Goal: Download file/media

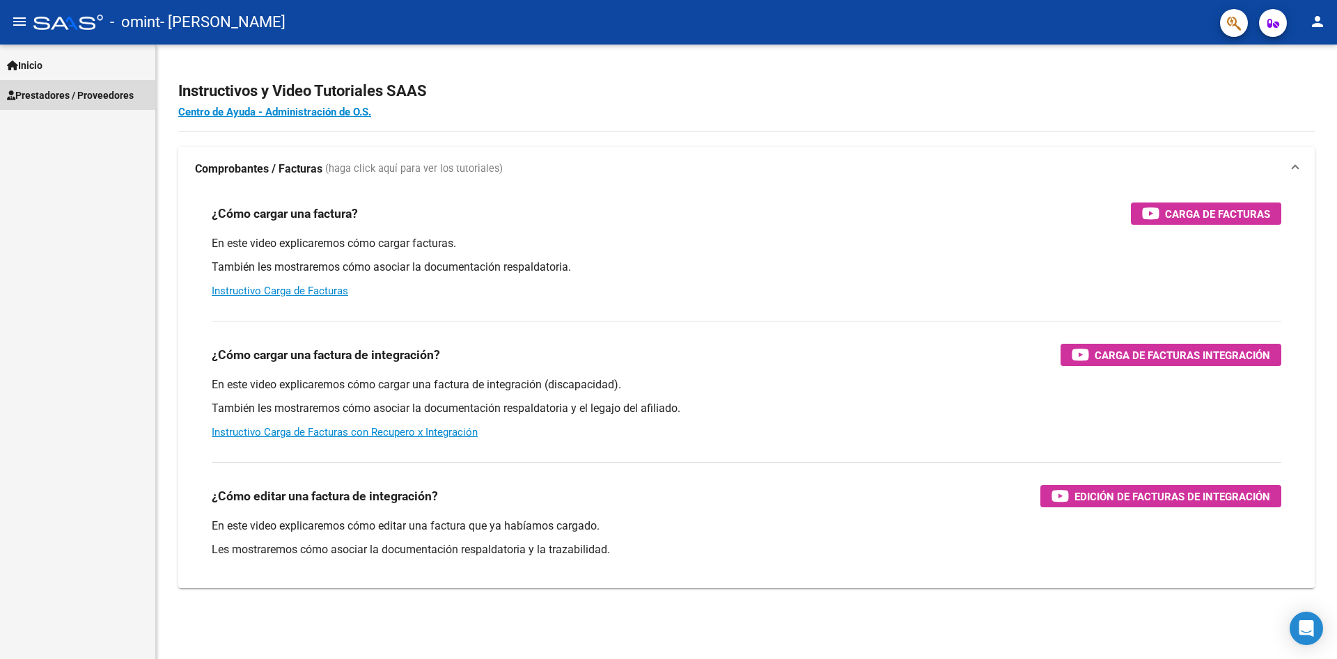
click at [36, 81] on link "Prestadores / Proveedores" at bounding box center [77, 95] width 155 height 30
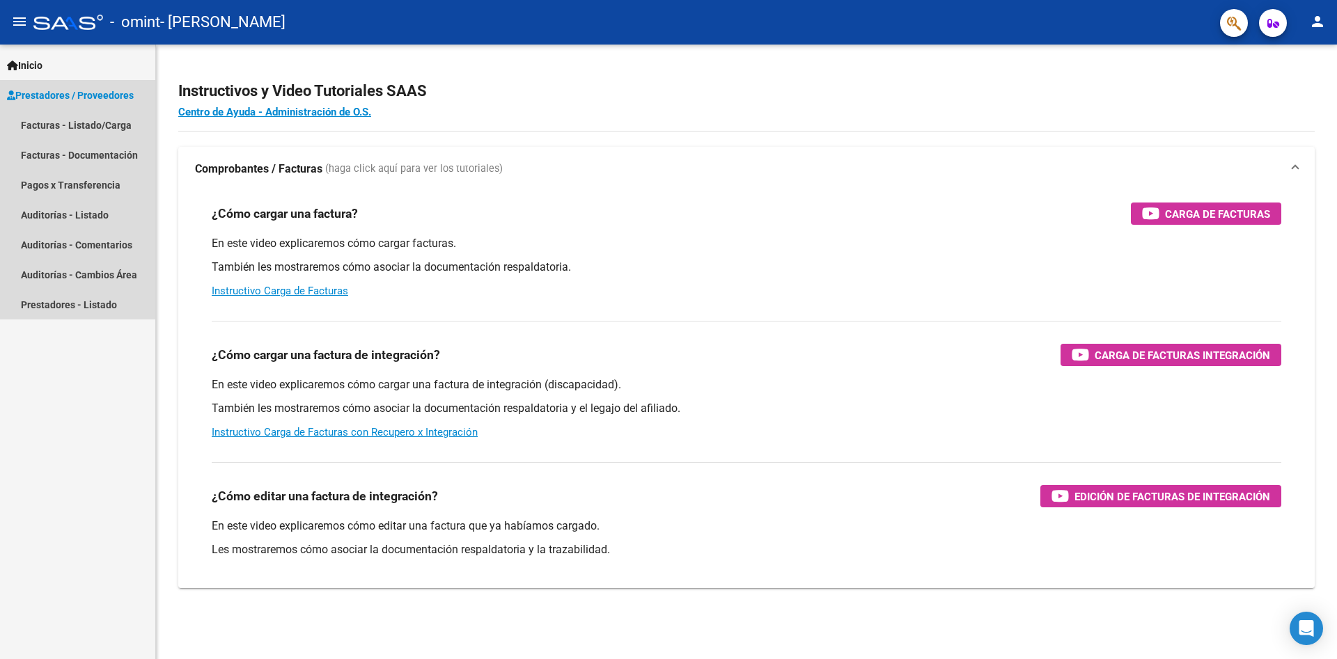
click at [86, 95] on span "Prestadores / Proveedores" at bounding box center [70, 95] width 127 height 15
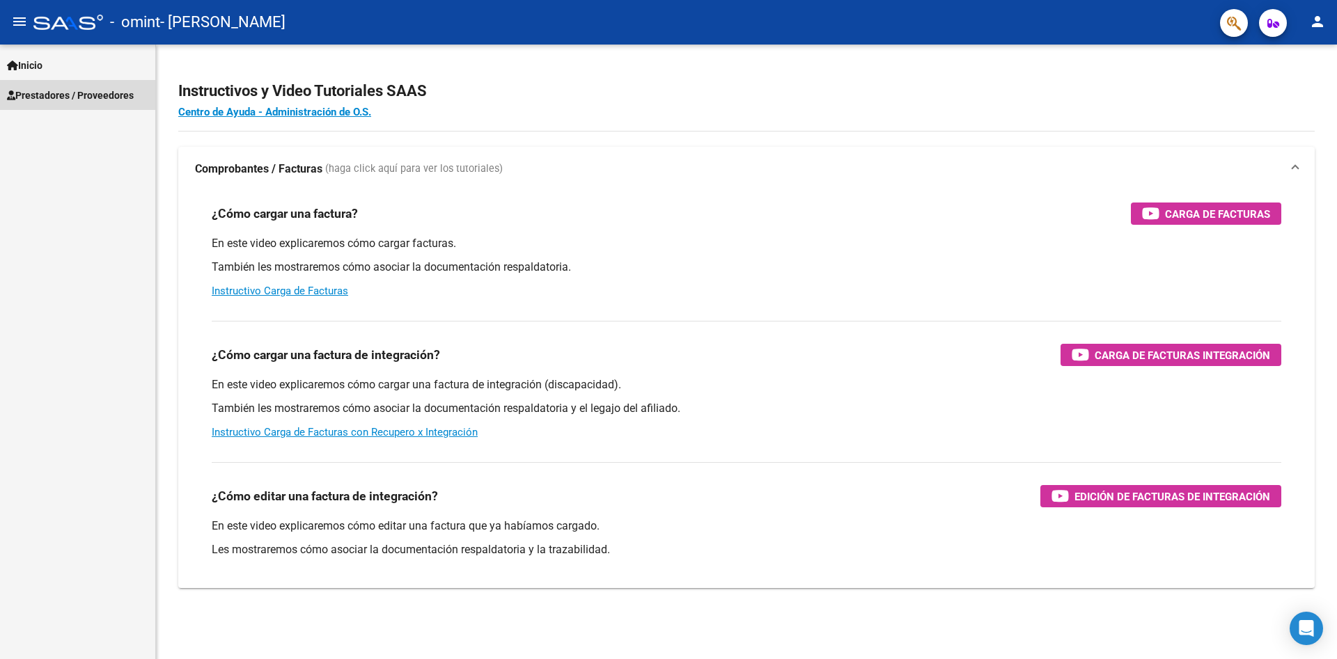
click at [79, 97] on span "Prestadores / Proveedores" at bounding box center [70, 95] width 127 height 15
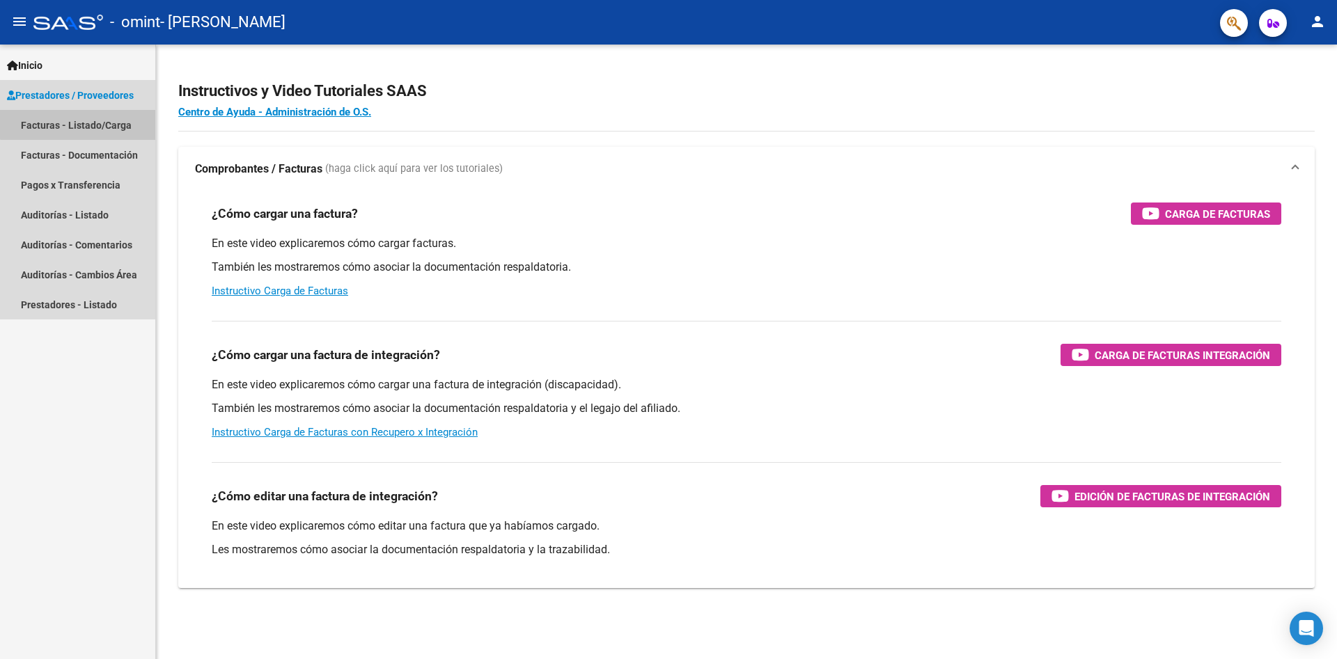
click at [94, 119] on link "Facturas - Listado/Carga" at bounding box center [77, 125] width 155 height 30
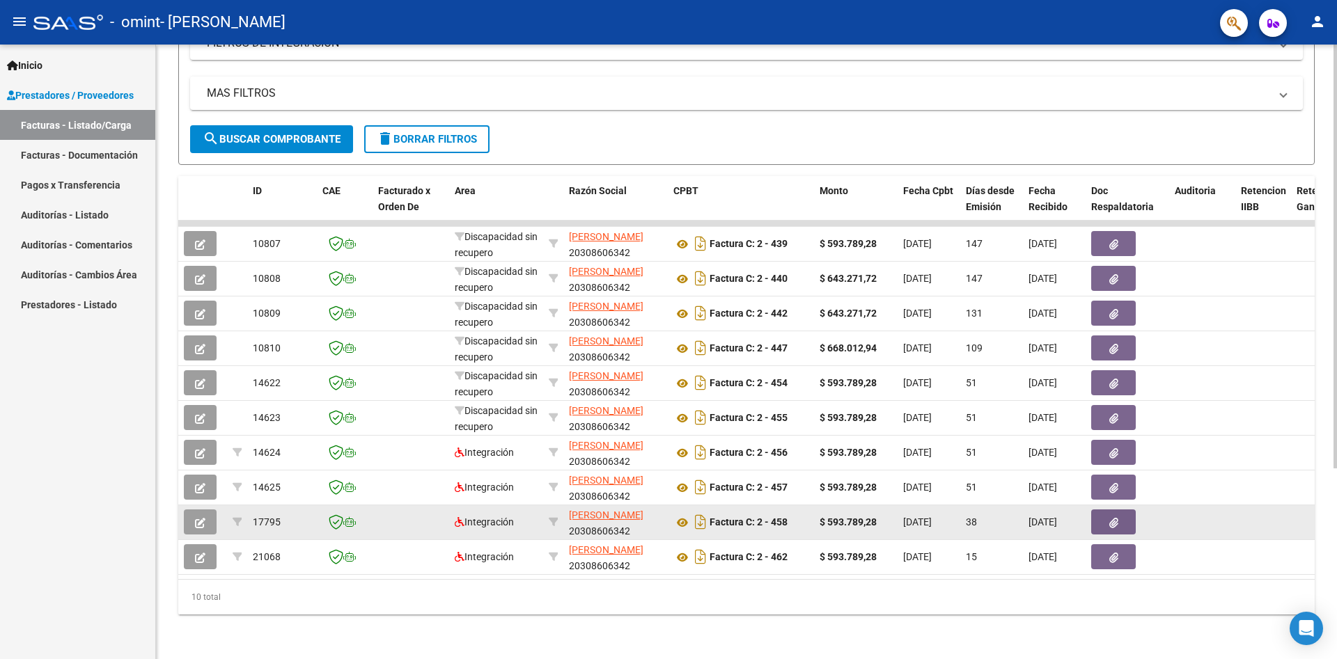
scroll to position [276, 0]
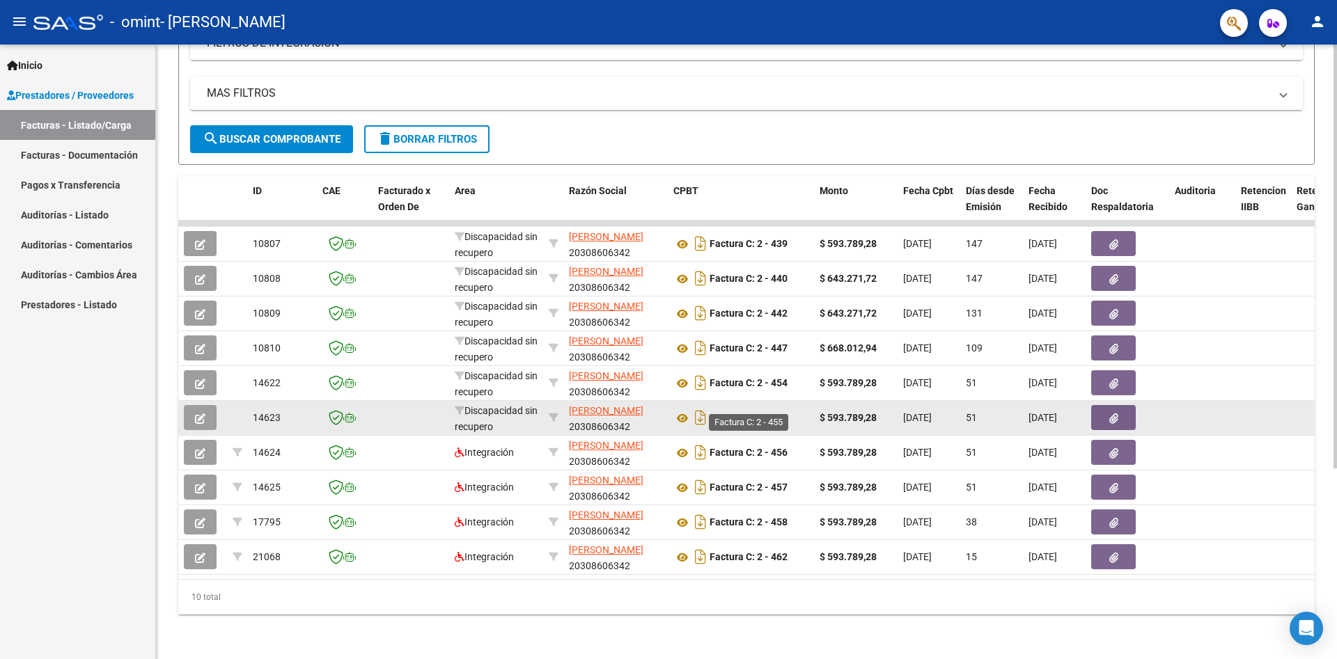
click at [785, 413] on strong "Factura C: 2 - 455" at bounding box center [748, 418] width 78 height 11
click at [683, 410] on icon at bounding box center [682, 418] width 18 height 17
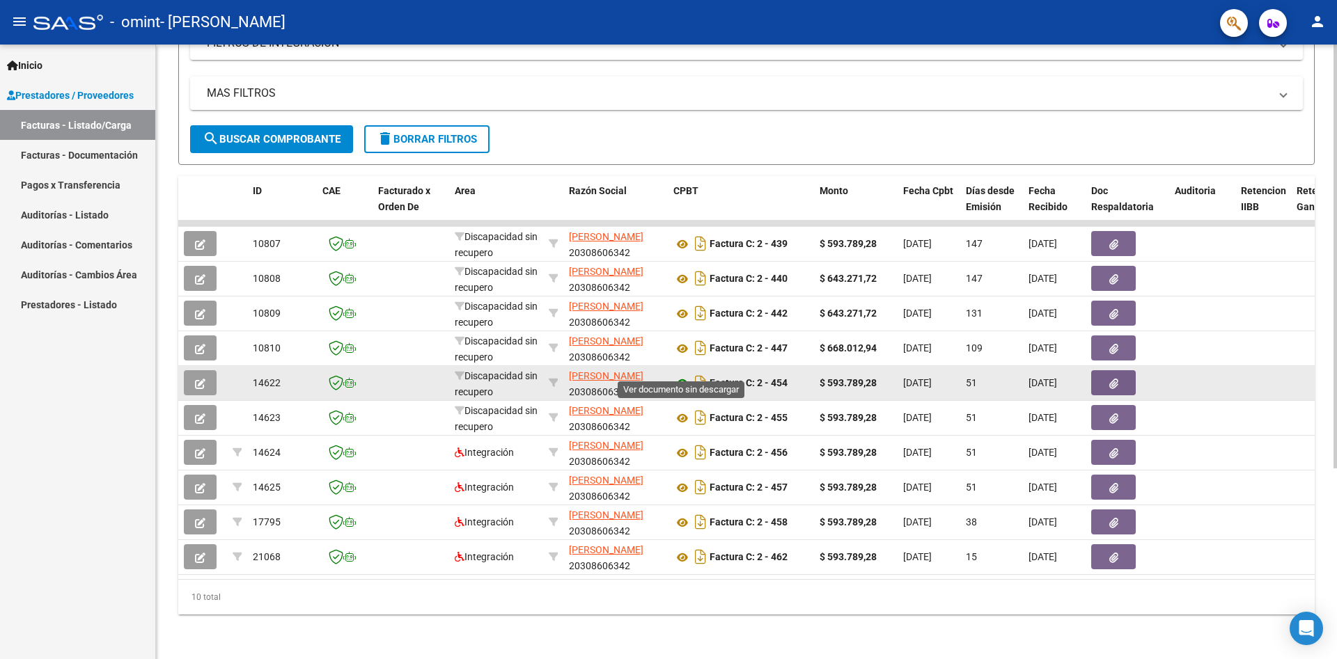
click at [677, 375] on icon at bounding box center [682, 383] width 18 height 17
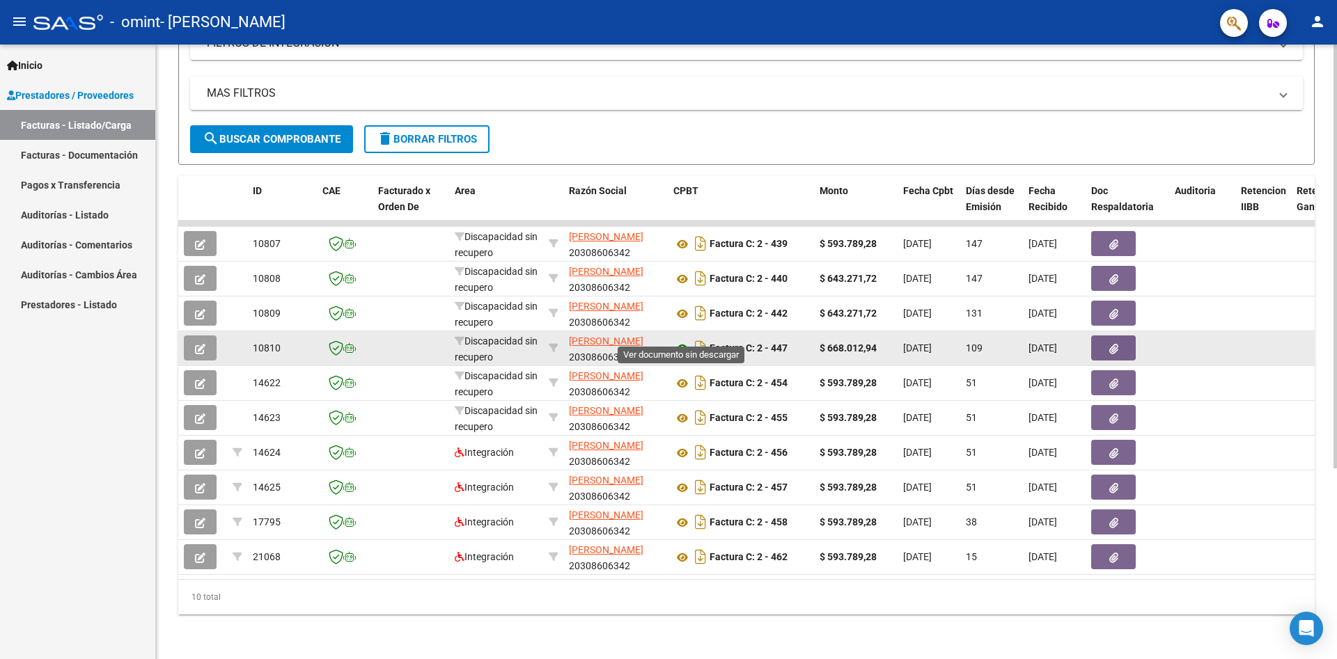
click at [678, 340] on icon at bounding box center [682, 348] width 18 height 17
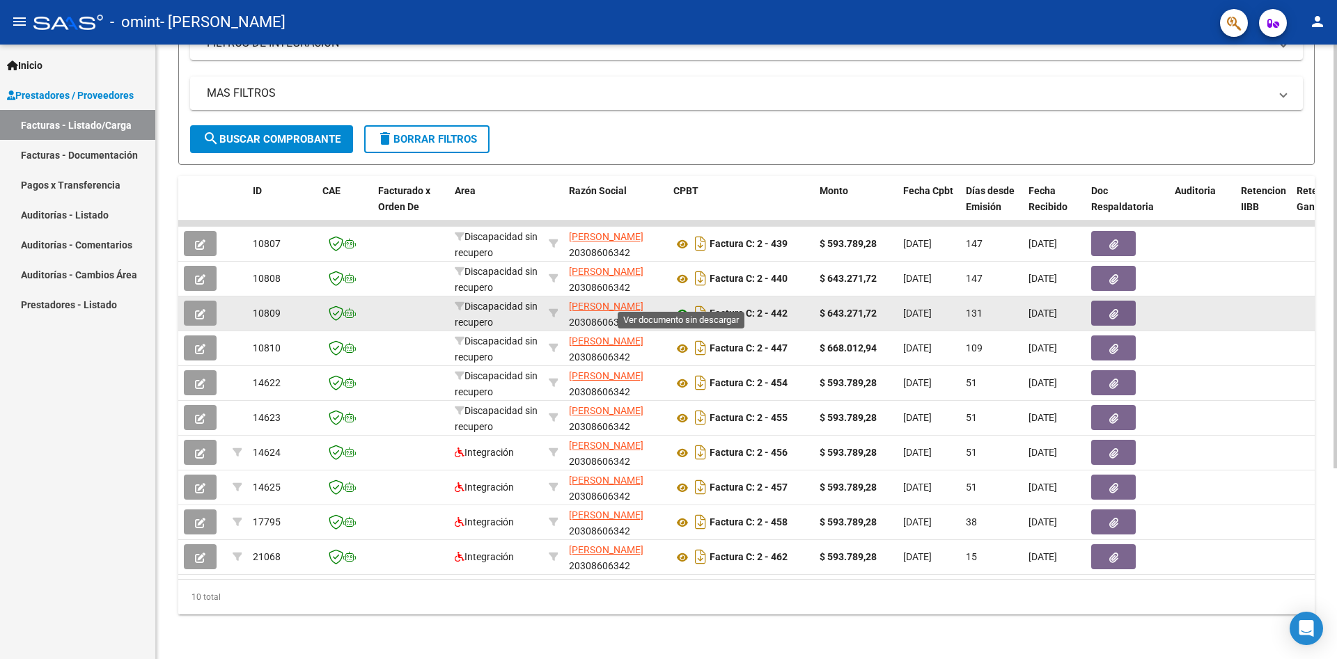
click at [684, 306] on icon at bounding box center [682, 314] width 18 height 17
click at [682, 306] on icon at bounding box center [682, 314] width 18 height 17
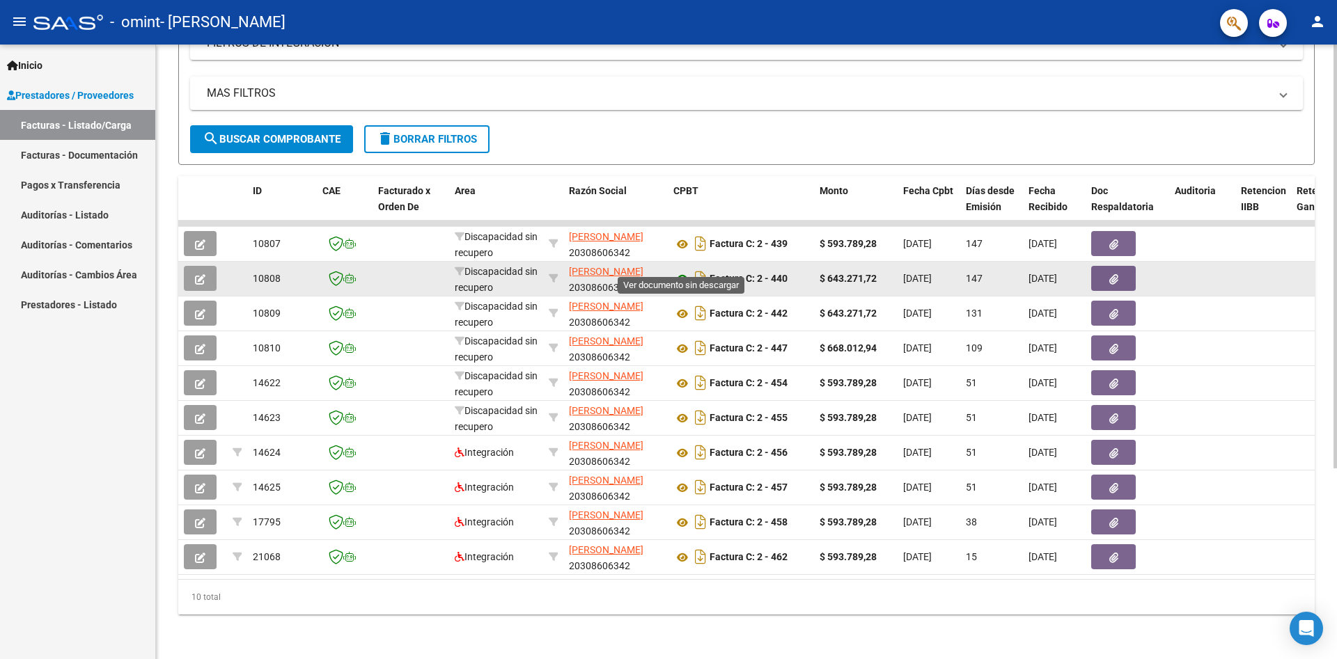
click at [686, 271] on icon at bounding box center [682, 279] width 18 height 17
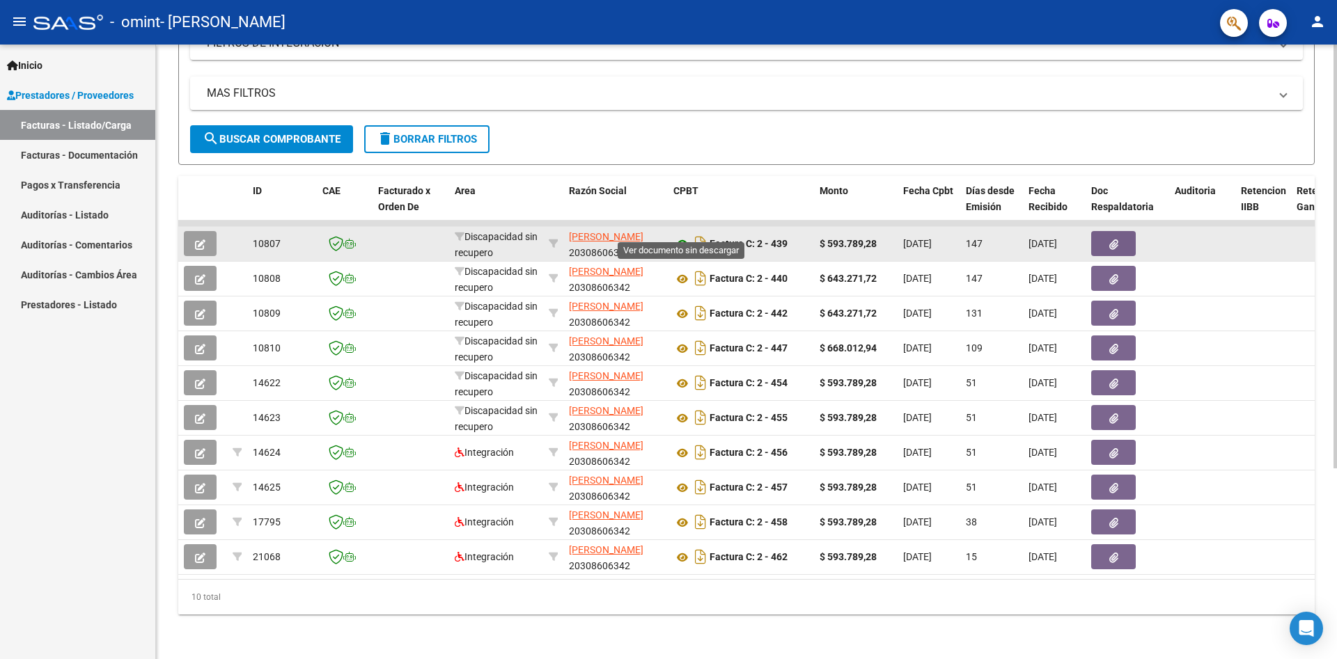
click at [684, 236] on icon at bounding box center [682, 244] width 18 height 17
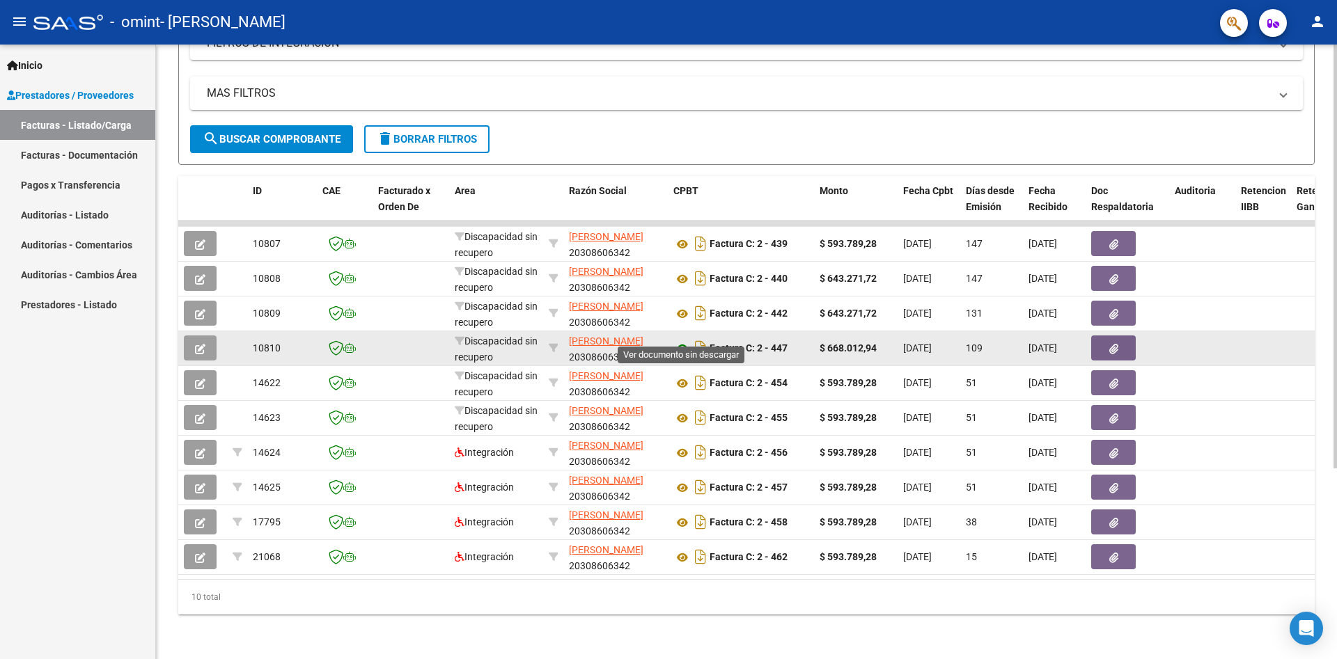
click at [677, 340] on icon at bounding box center [682, 348] width 18 height 17
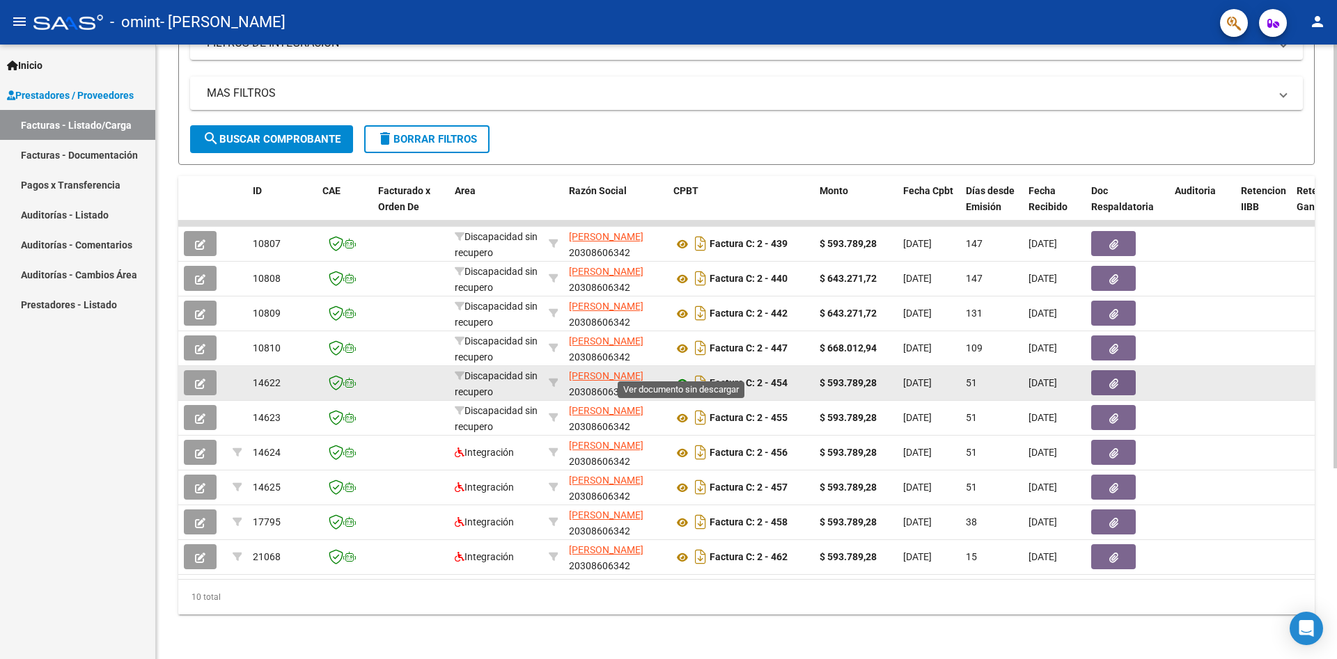
click at [677, 375] on icon at bounding box center [682, 383] width 18 height 17
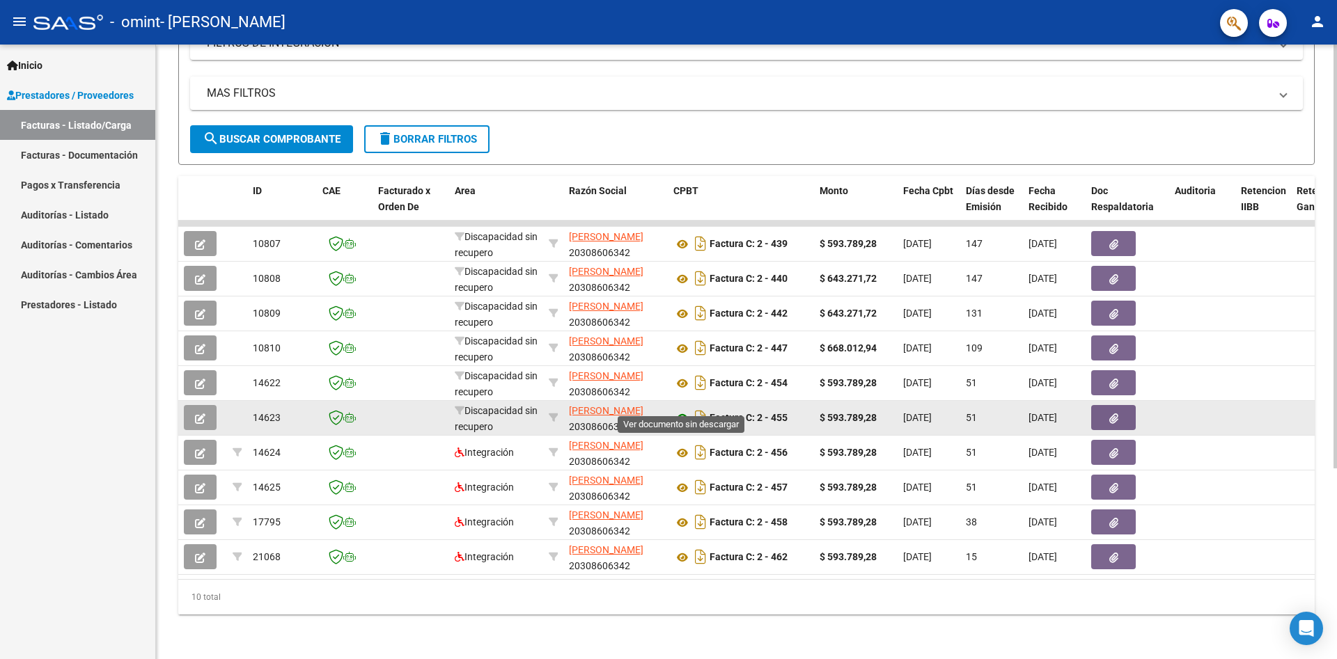
click at [682, 410] on icon at bounding box center [682, 418] width 18 height 17
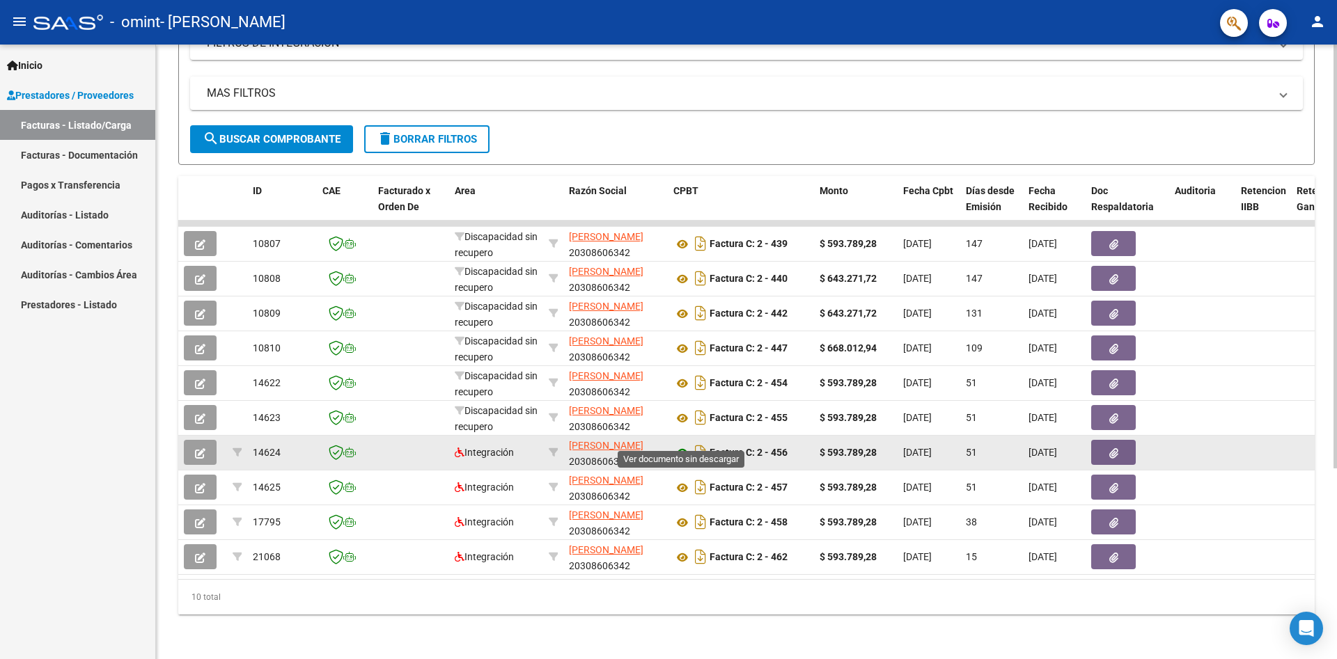
click at [686, 445] on icon at bounding box center [682, 453] width 18 height 17
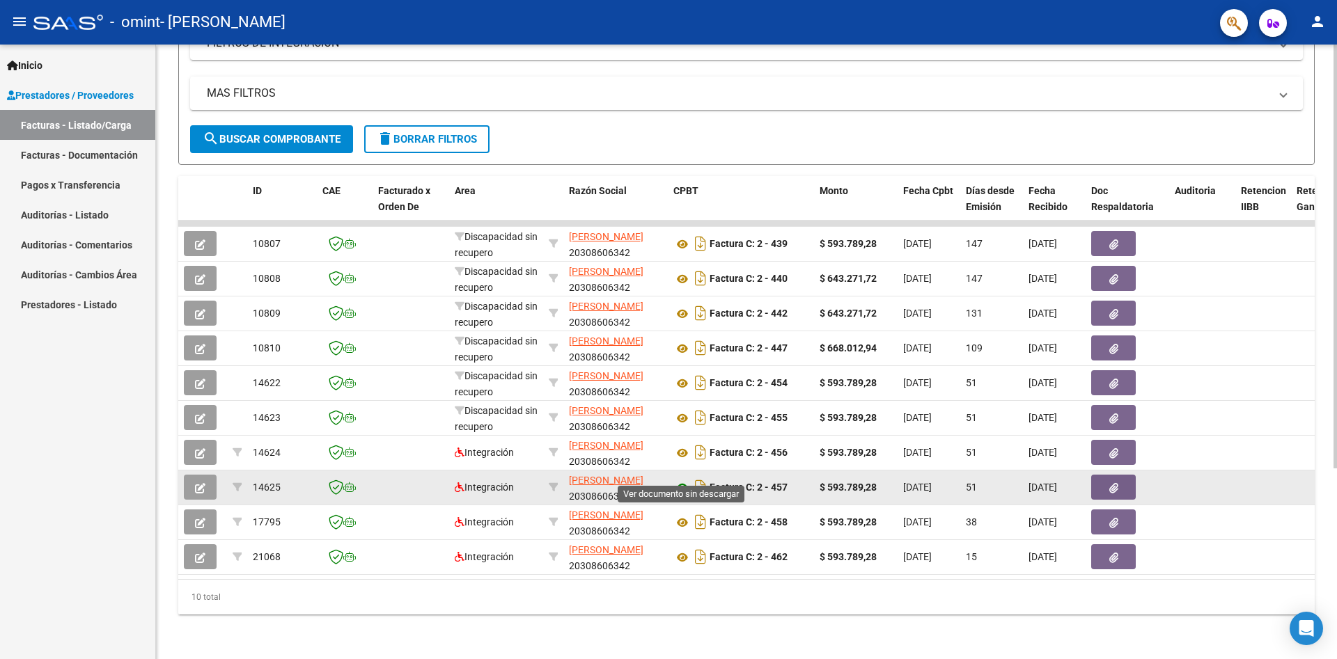
click at [686, 480] on icon at bounding box center [682, 488] width 18 height 17
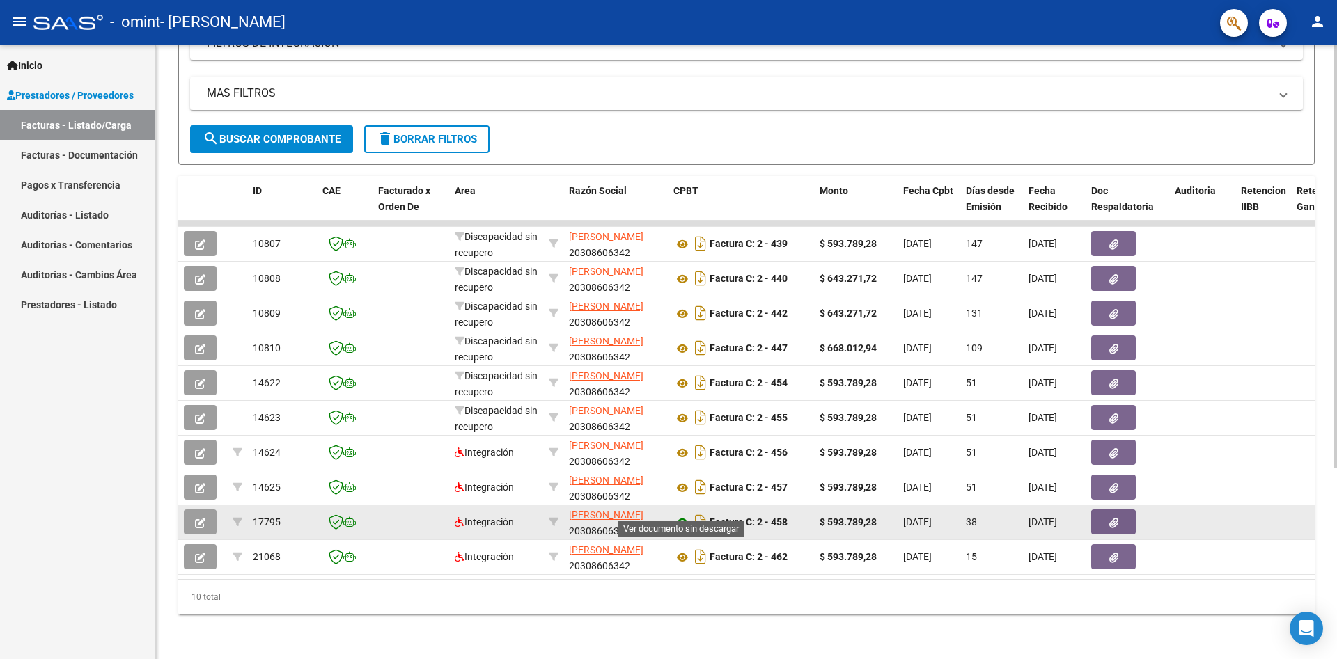
click at [683, 514] on icon at bounding box center [682, 522] width 18 height 17
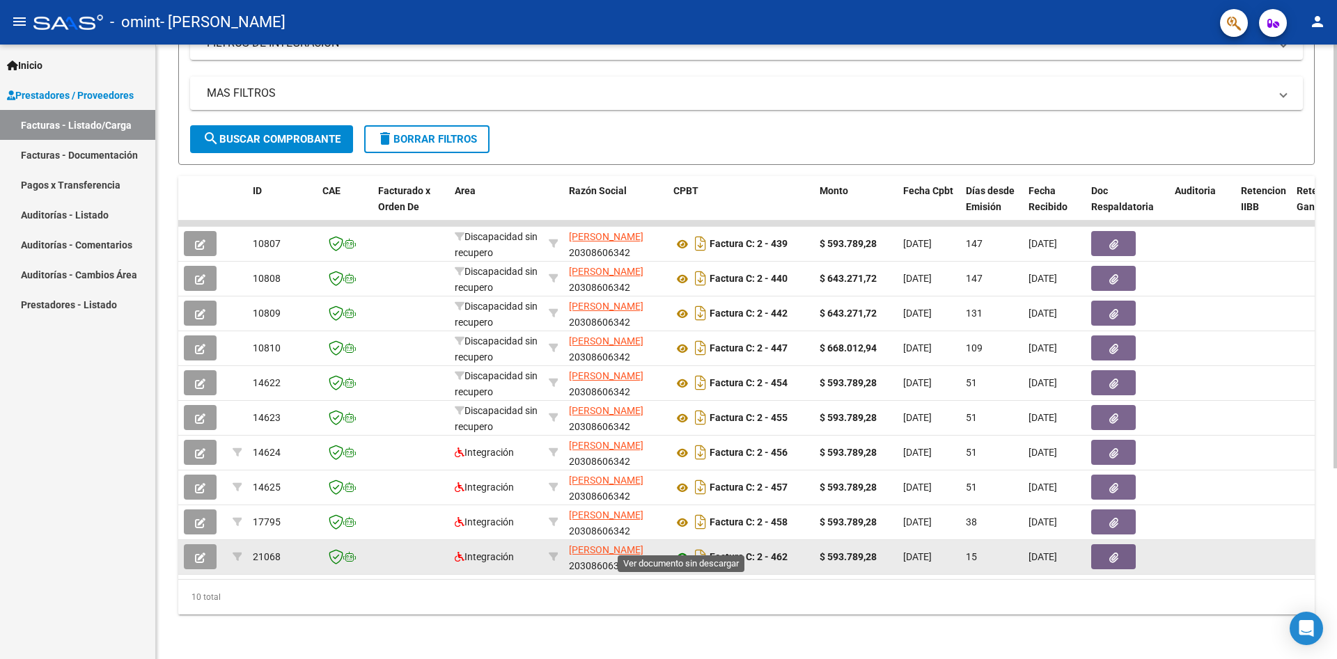
click at [679, 549] on icon at bounding box center [682, 557] width 18 height 17
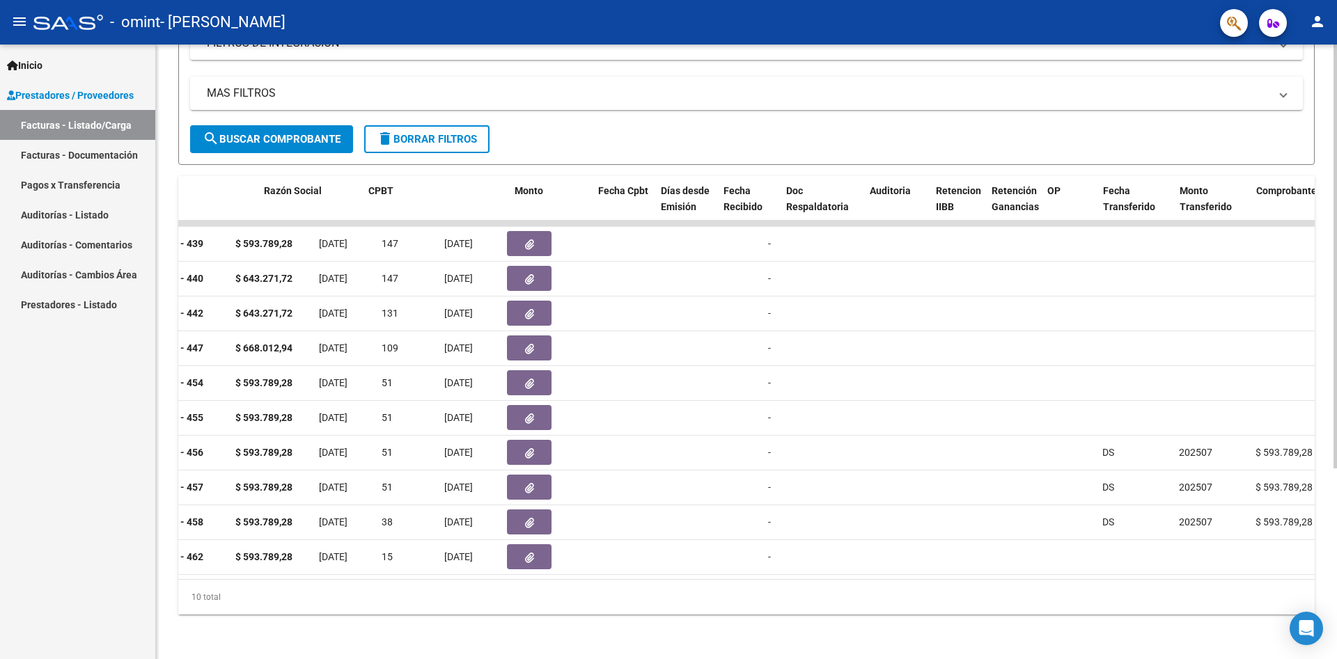
scroll to position [0, 0]
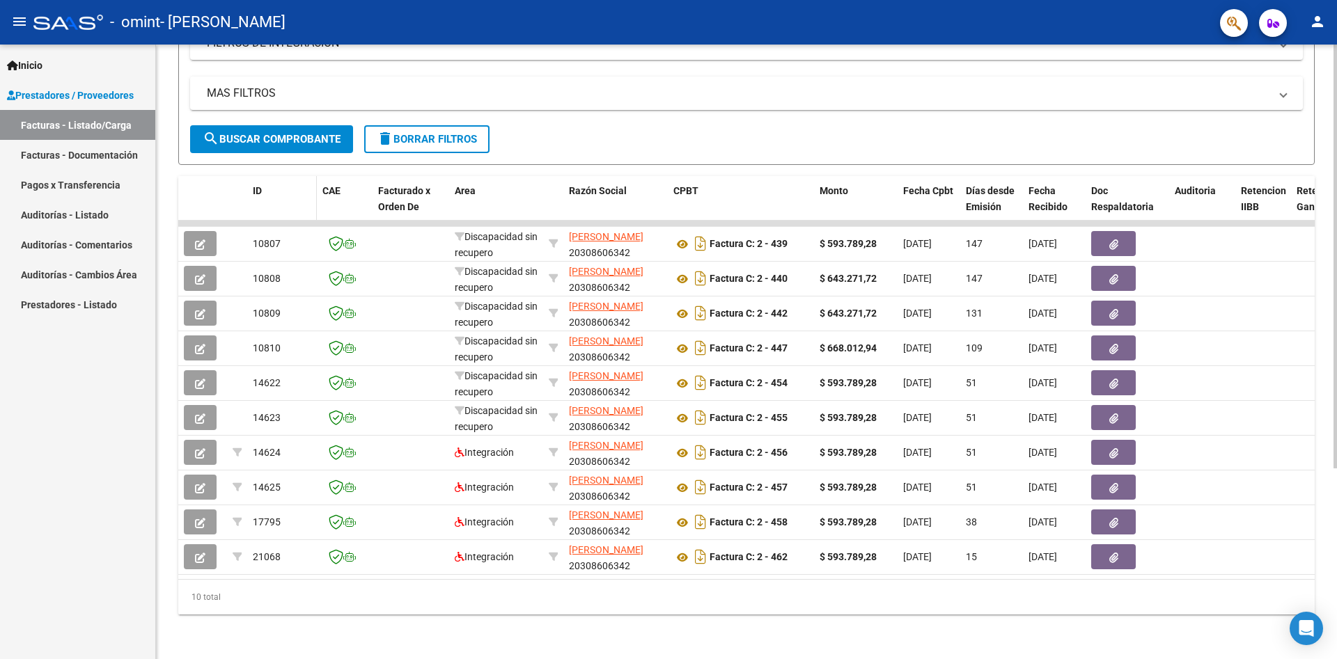
click at [254, 185] on span "ID" at bounding box center [257, 190] width 9 height 11
click at [599, 185] on span "Razón Social" at bounding box center [598, 190] width 58 height 11
click at [469, 185] on span "Area" at bounding box center [465, 190] width 21 height 11
click at [404, 183] on div "Facturado x Orden De" at bounding box center [410, 199] width 65 height 32
click at [828, 185] on span "Monto" at bounding box center [833, 190] width 29 height 11
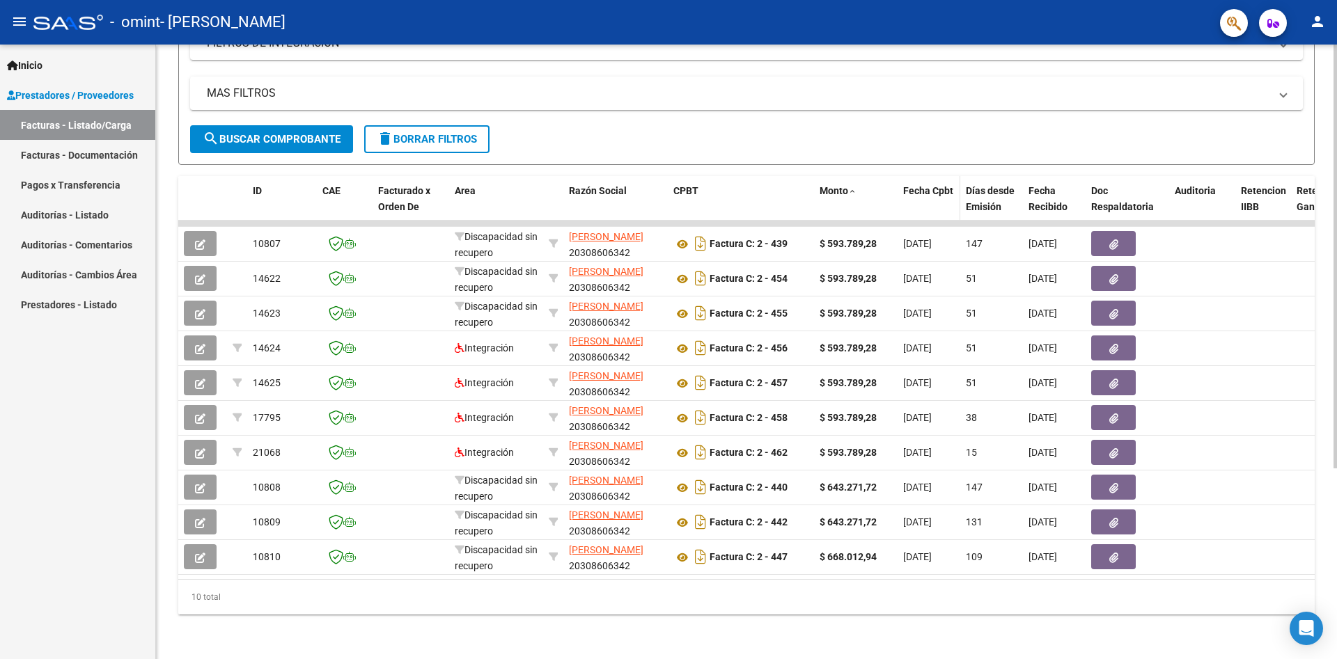
click at [936, 185] on span "Fecha Cpbt" at bounding box center [928, 190] width 50 height 11
